Goal: Task Accomplishment & Management: Manage account settings

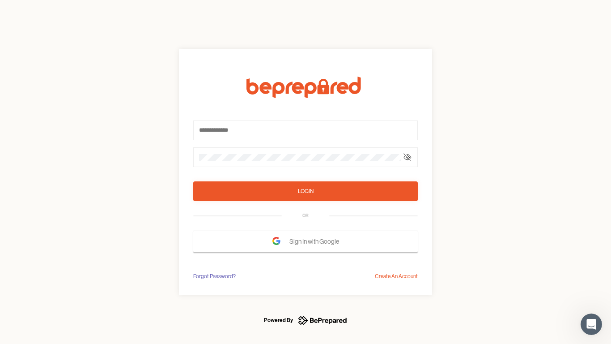
click at [306, 172] on form "Login OR Sign In with Google" at bounding box center [305, 164] width 225 height 175
click at [408, 157] on icon at bounding box center [407, 156] width 7 height 7
click at [306, 191] on div "Login" at bounding box center [306, 191] width 16 height 9
click at [306, 241] on span "Sign In with Google" at bounding box center [317, 241] width 54 height 16
click at [214, 276] on div "Forgot Password?" at bounding box center [214, 276] width 43 height 9
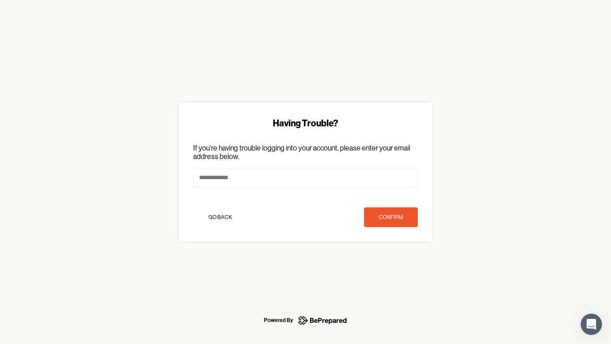
click at [397, 276] on div "Having Trouble? If you're having trouble logging into your account, please ente…" at bounding box center [305, 172] width 611 height 344
click at [592, 324] on icon "Open Intercom Messenger" at bounding box center [591, 324] width 15 height 15
